Goal: Task Accomplishment & Management: Manage account settings

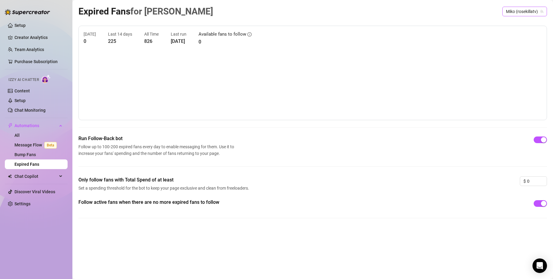
click at [534, 11] on span "Miko (rosekillatv)" at bounding box center [524, 11] width 37 height 9
click at [515, 31] on span "Miko" at bounding box center [518, 34] width 9 height 7
click at [541, 140] on span "button" at bounding box center [540, 139] width 13 height 7
click at [539, 202] on div "button" at bounding box center [537, 203] width 5 height 5
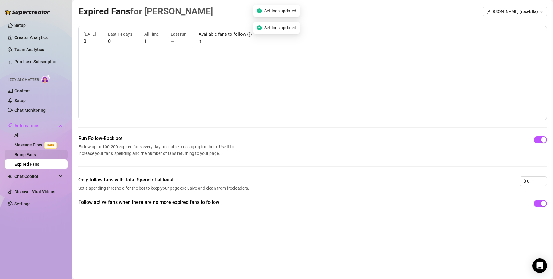
click at [33, 152] on link "Bump Fans" at bounding box center [24, 154] width 21 height 5
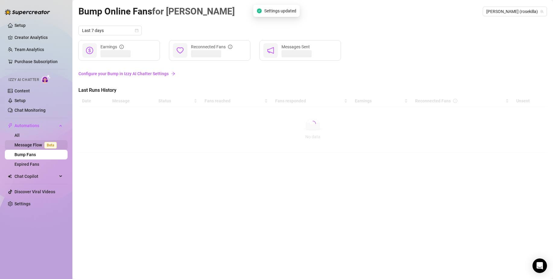
click at [21, 147] on link "Message Flow Beta" at bounding box center [36, 145] width 45 height 5
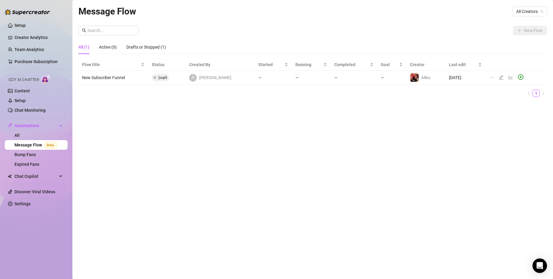
click at [165, 79] on span "Draft" at bounding box center [163, 77] width 9 height 5
click at [135, 76] on td "New Subscriber Funnel" at bounding box center [114, 78] width 70 height 14
click at [101, 76] on td "New Subscriber Funnel" at bounding box center [114, 78] width 70 height 14
click at [20, 135] on link "All" at bounding box center [16, 135] width 5 height 5
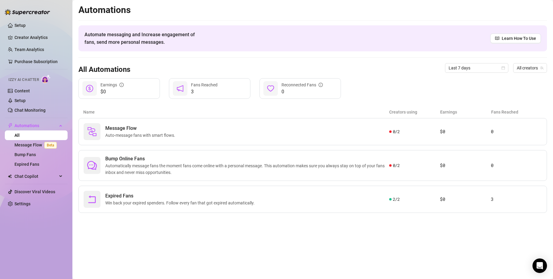
click at [184, 95] on div at bounding box center [180, 88] width 14 height 14
click at [33, 37] on link "Creator Analytics" at bounding box center [38, 38] width 48 height 10
